Goal: Complete application form: Complete application form

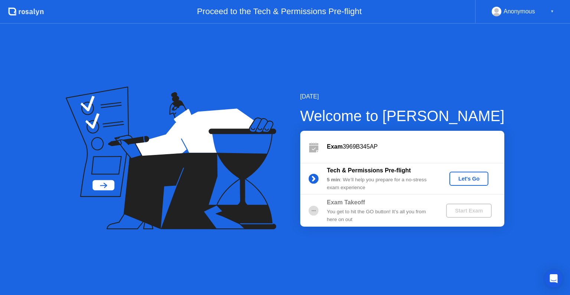
click at [464, 176] on div "Let's Go" at bounding box center [469, 179] width 33 height 6
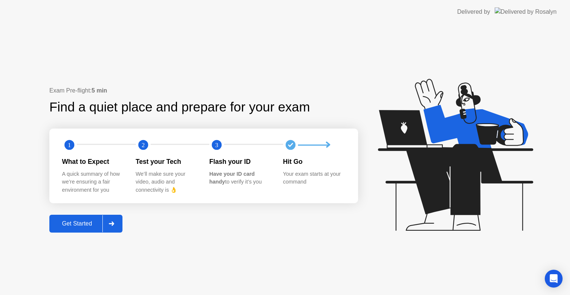
click at [118, 221] on div at bounding box center [111, 223] width 18 height 17
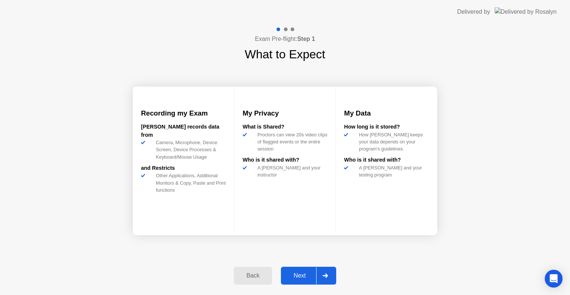
click at [330, 272] on div at bounding box center [325, 275] width 18 height 17
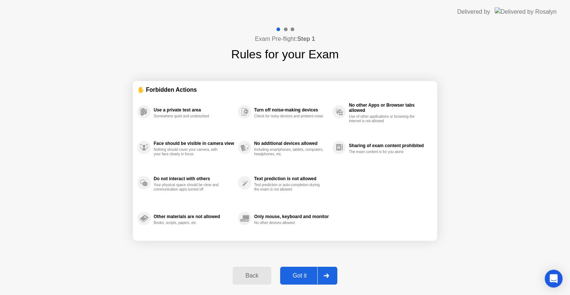
click at [333, 270] on div at bounding box center [327, 275] width 18 height 17
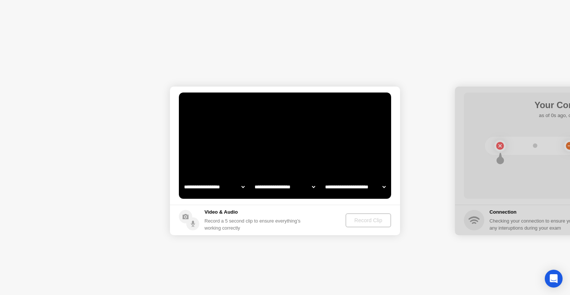
select select "**********"
select select "*******"
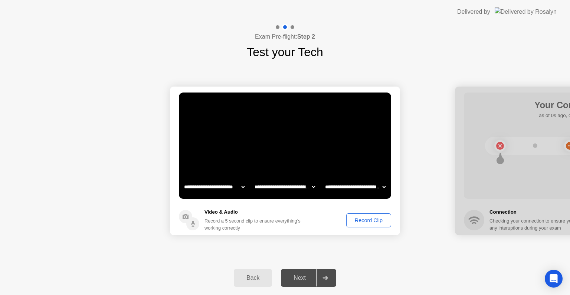
click at [359, 217] on div "Record Clip" at bounding box center [369, 220] width 40 height 6
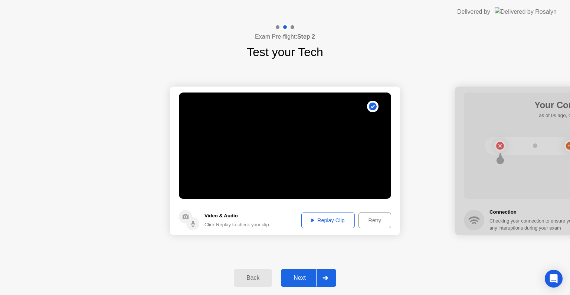
click at [327, 276] on icon at bounding box center [326, 278] width 6 height 4
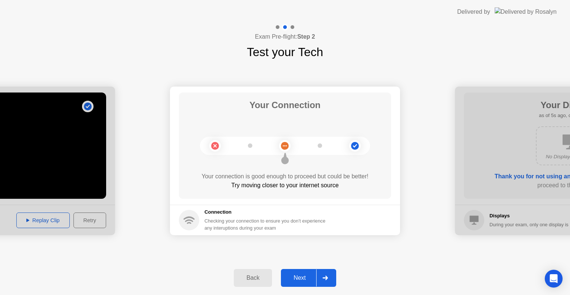
click at [326, 282] on div at bounding box center [325, 277] width 18 height 17
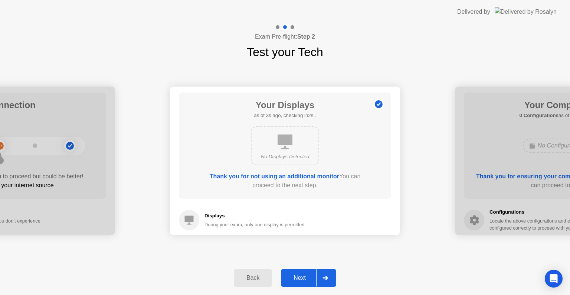
click at [328, 276] on icon at bounding box center [326, 278] width 6 height 4
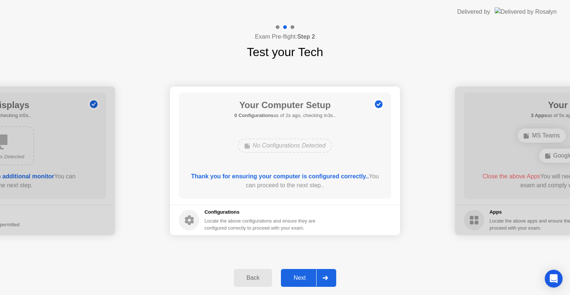
click at [328, 275] on div at bounding box center [325, 277] width 18 height 17
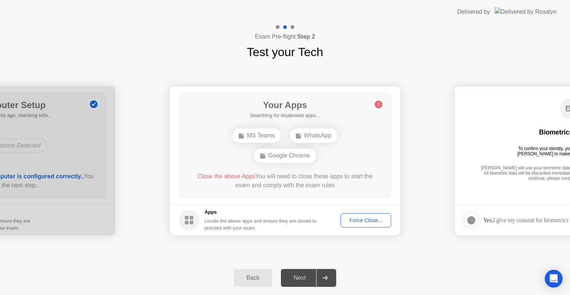
click at [267, 159] on div "Google Chrome" at bounding box center [285, 156] width 62 height 14
click at [359, 217] on div "Force Close..." at bounding box center [365, 220] width 45 height 6
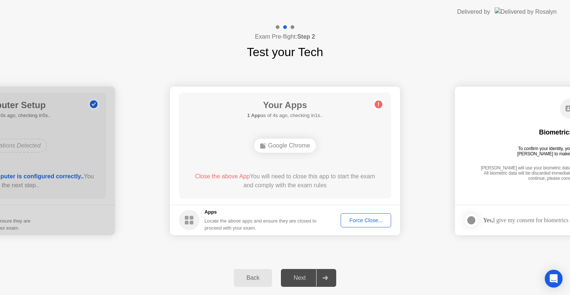
drag, startPoint x: 273, startPoint y: 140, endPoint x: 277, endPoint y: 143, distance: 4.7
click at [274, 141] on div "Google Chrome" at bounding box center [285, 146] width 62 height 14
click at [281, 146] on div "Google Chrome" at bounding box center [285, 146] width 62 height 14
click at [289, 136] on div "Google Chrome" at bounding box center [285, 146] width 170 height 20
click at [296, 141] on div "Google Chrome" at bounding box center [285, 146] width 62 height 14
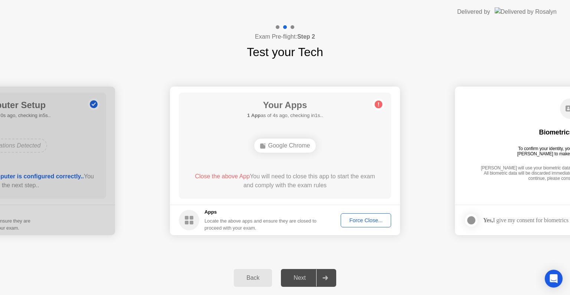
click at [298, 144] on div "Google Chrome" at bounding box center [285, 146] width 62 height 14
click at [299, 144] on div "Google Chrome" at bounding box center [285, 146] width 62 height 14
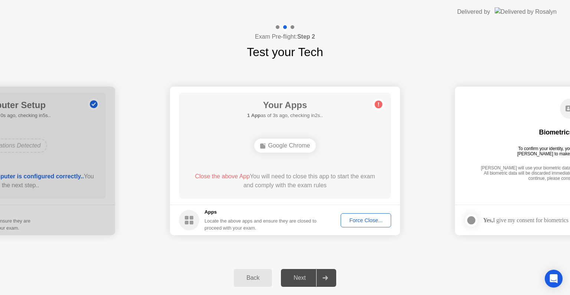
click at [299, 144] on div "Google Chrome" at bounding box center [285, 146] width 62 height 14
click at [367, 218] on div "Force Close..." at bounding box center [365, 220] width 45 height 6
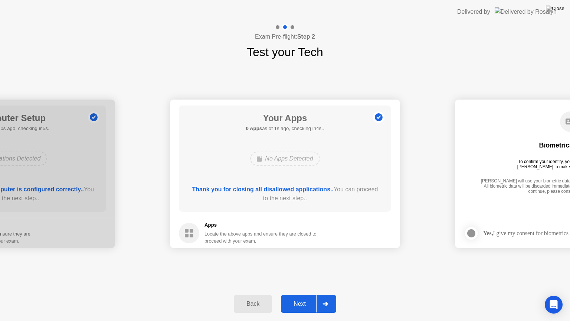
click at [323, 294] on icon at bounding box center [326, 304] width 6 height 4
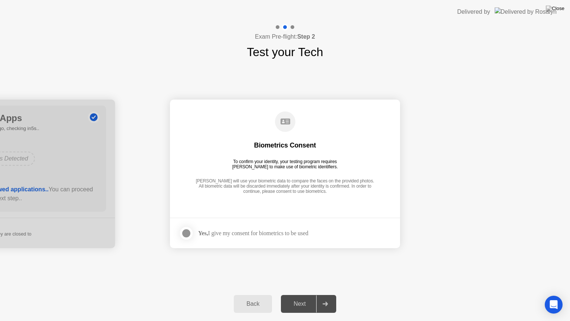
click at [187, 232] on div at bounding box center [186, 233] width 9 height 9
click at [333, 294] on div at bounding box center [325, 303] width 18 height 17
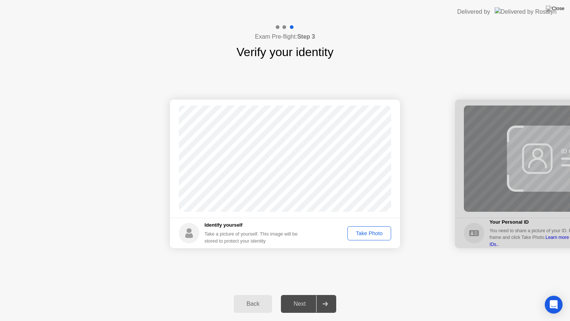
click at [375, 232] on div "Take Photo" at bounding box center [369, 233] width 39 height 6
click at [369, 230] on div "Retake" at bounding box center [374, 233] width 29 height 6
click at [369, 230] on div "Take Photo" at bounding box center [369, 233] width 39 height 6
click at [331, 294] on div at bounding box center [325, 303] width 18 height 17
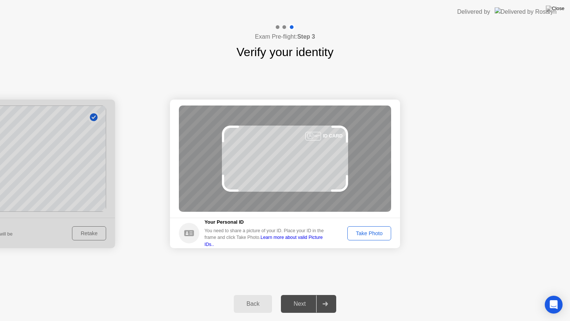
click at [373, 234] on div "Take Photo" at bounding box center [369, 233] width 39 height 6
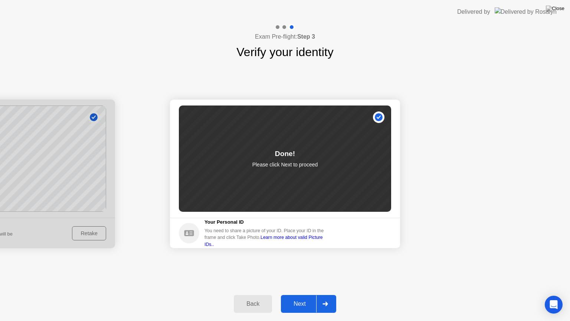
click at [328, 294] on div at bounding box center [325, 303] width 18 height 17
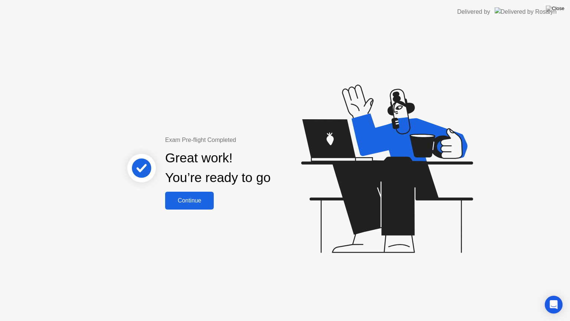
click at [208, 200] on div "Continue" at bounding box center [189, 200] width 44 height 7
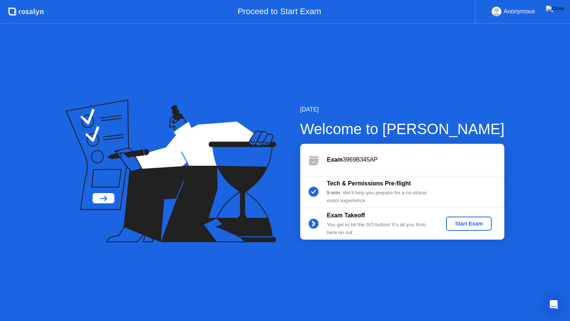
click at [483, 224] on div "Start Exam" at bounding box center [469, 224] width 40 height 6
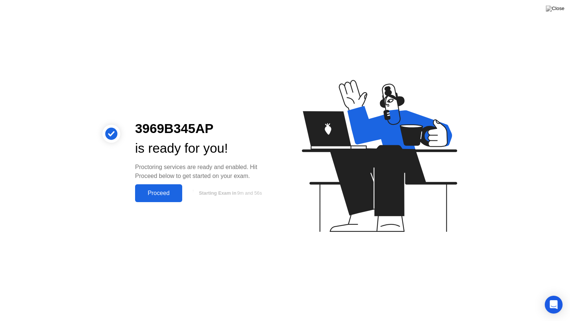
click at [175, 198] on button "Proceed" at bounding box center [158, 193] width 47 height 18
